Goal: Transaction & Acquisition: Purchase product/service

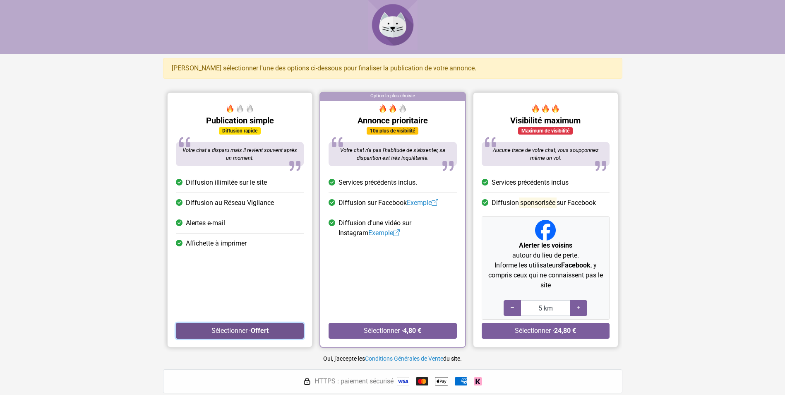
click at [231, 331] on button "Sélectionner · Offert" at bounding box center [240, 331] width 128 height 16
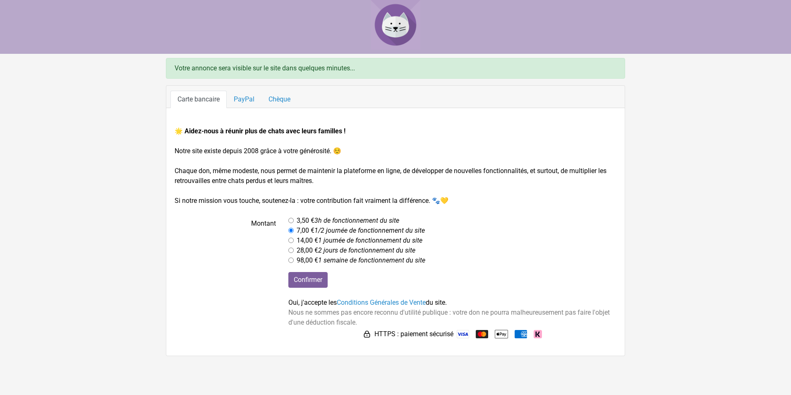
click at [302, 209] on form "🌟 Aidez-nous à réunir plus de chats avec leurs familles ! Notre site existe dep…" at bounding box center [396, 233] width 442 height 214
click at [299, 219] on label "3,50 € 3h de fonctionnement du site" at bounding box center [348, 220] width 103 height 10
click at [292, 220] on input "radio" at bounding box center [290, 220] width 5 height 5
radio input "true"
click at [285, 210] on form "🌟 Aidez-nous à réunir plus de chats avec leurs familles ! Notre site existe dep…" at bounding box center [396, 233] width 442 height 214
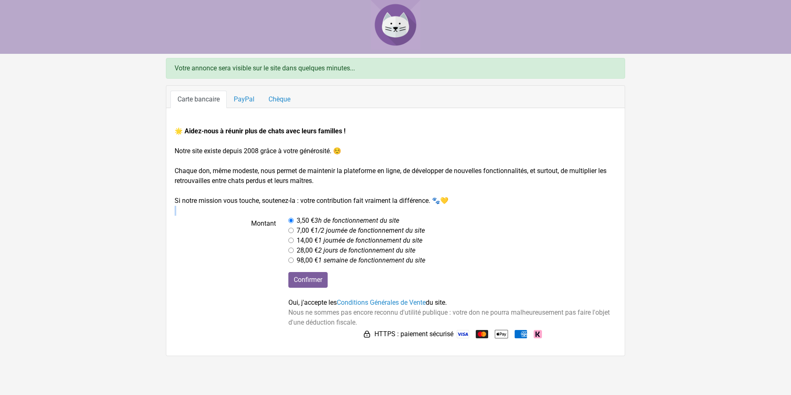
click at [285, 210] on form "🌟 Aidez-nous à réunir plus de chats avec leurs familles ! Notre site existe dep…" at bounding box center [396, 233] width 442 height 214
click at [253, 211] on form "🌟 Aidez-nous à réunir plus de chats avec leurs familles ! Notre site existe dep…" at bounding box center [396, 233] width 442 height 214
